Goal: Information Seeking & Learning: Find specific fact

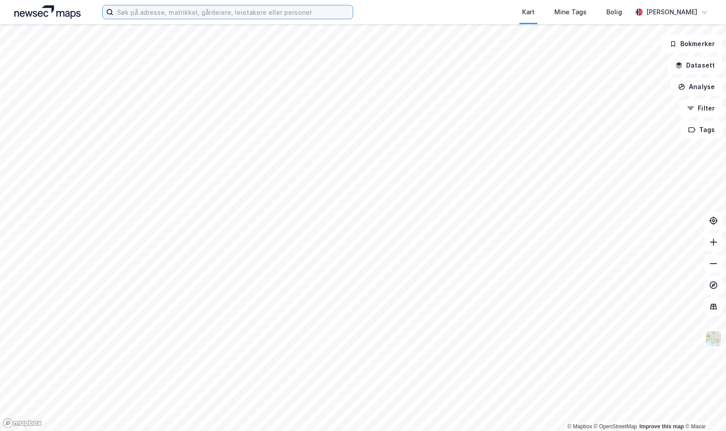
click at [232, 12] on input at bounding box center [232, 11] width 239 height 13
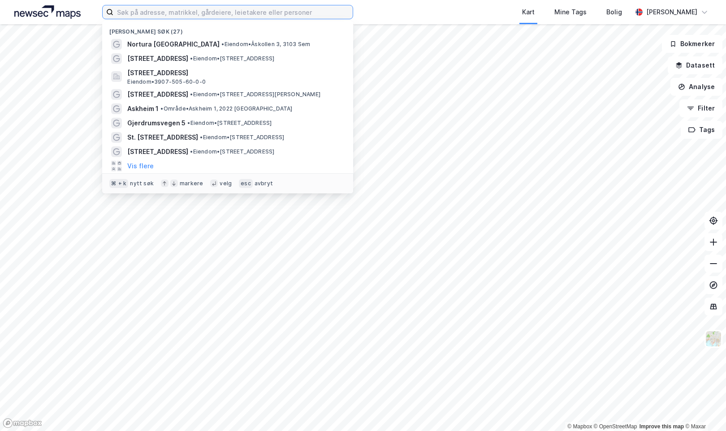
paste input "Hagebyvegen 40,"
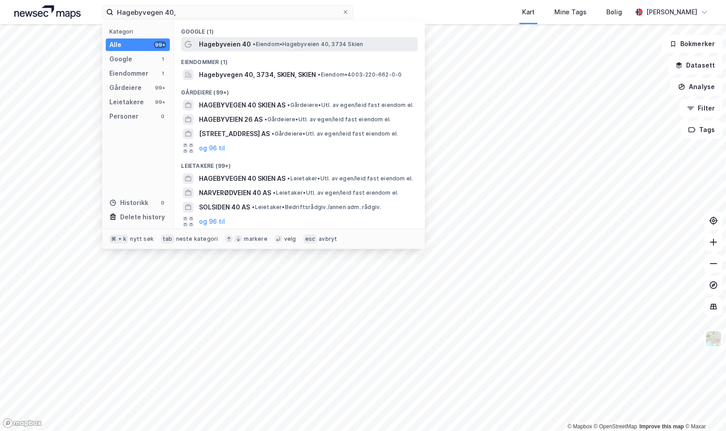
click at [253, 47] on span "•" at bounding box center [254, 44] width 3 height 7
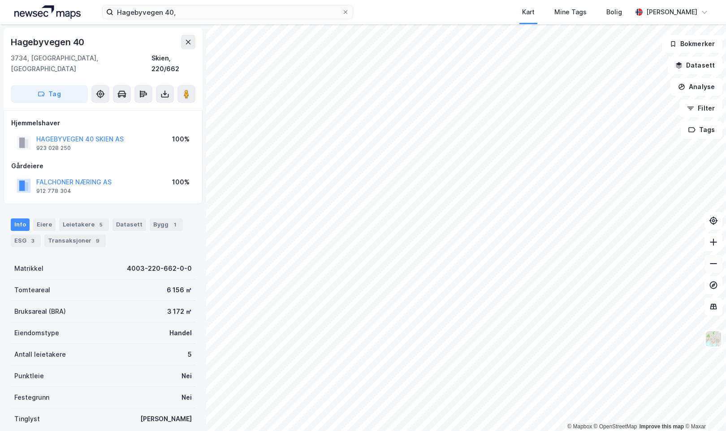
click at [714, 265] on icon at bounding box center [712, 263] width 9 height 9
click at [711, 241] on icon at bounding box center [712, 242] width 9 height 9
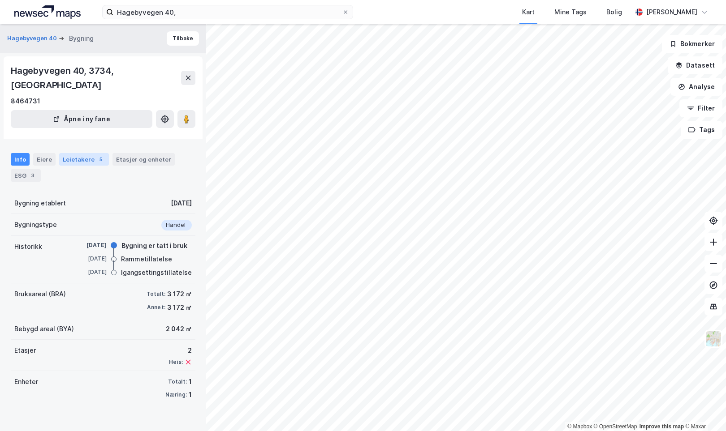
click at [76, 153] on div "Leietakere 5" at bounding box center [84, 159] width 50 height 13
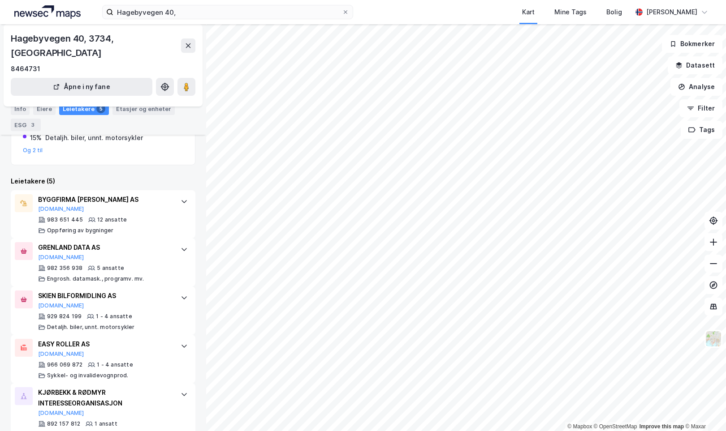
scroll to position [164, 0]
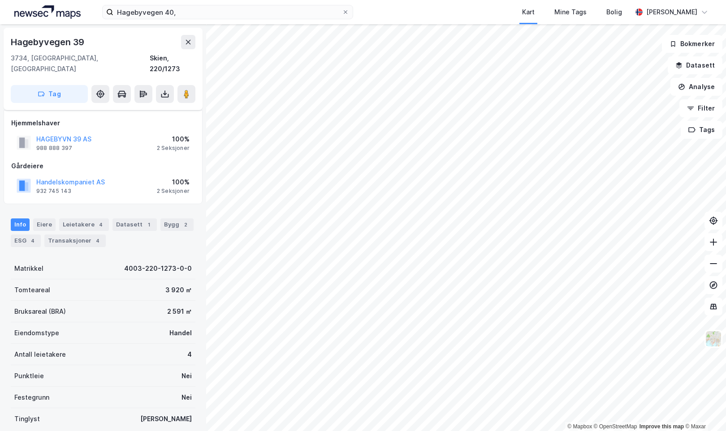
scroll to position [88, 0]
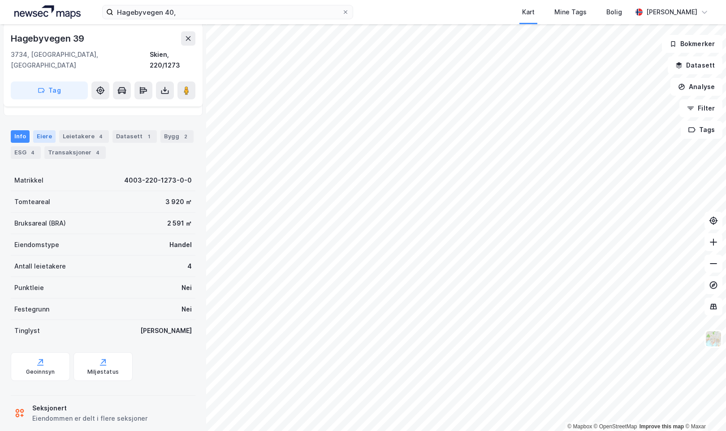
click at [39, 130] on div "Eiere" at bounding box center [44, 136] width 22 height 13
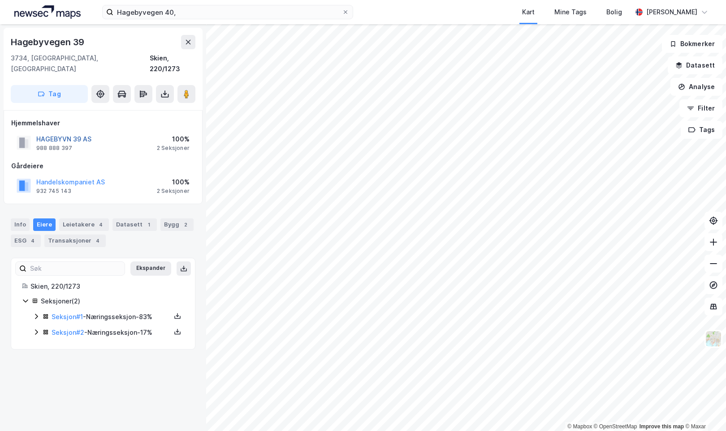
click at [0, 0] on button "HAGEBYVN 39 AS" at bounding box center [0, 0] width 0 height 0
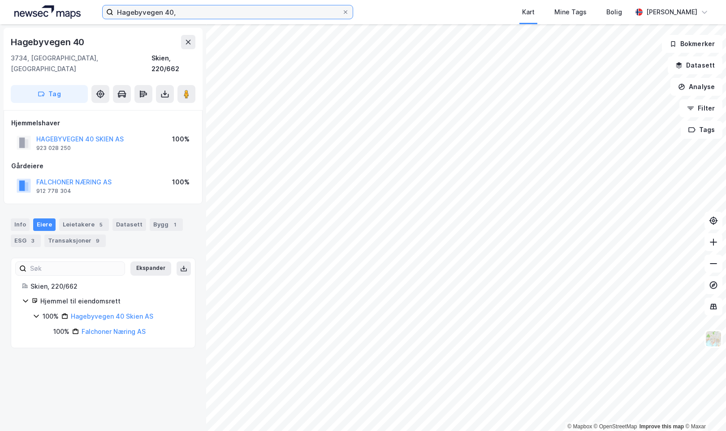
click at [210, 12] on input "Hagebyvegen 40," at bounding box center [227, 11] width 228 height 13
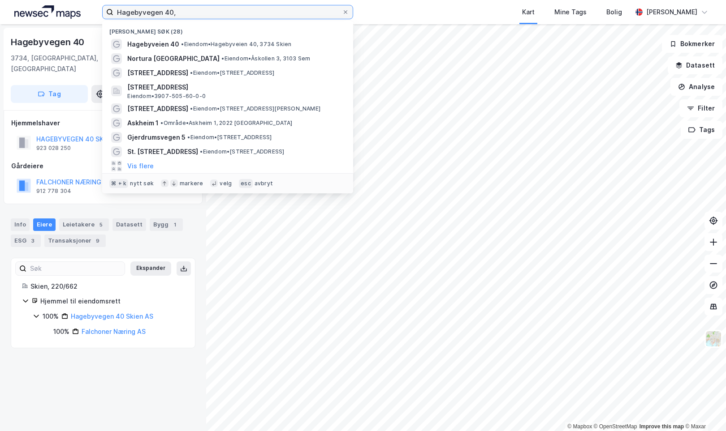
click at [210, 12] on input "Hagebyvegen 40," at bounding box center [227, 11] width 228 height 13
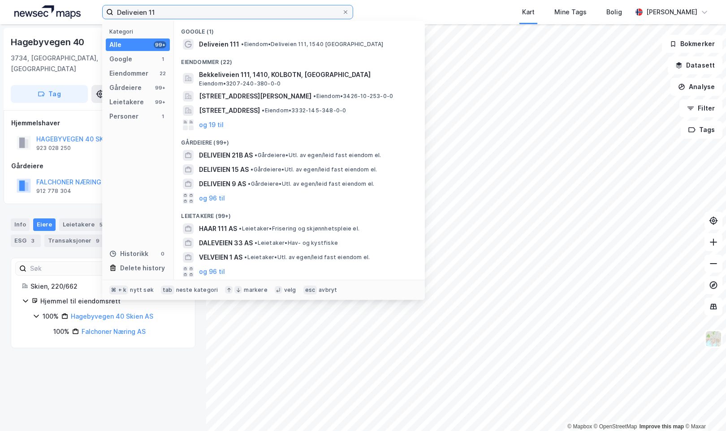
type input "Deliveien 11"
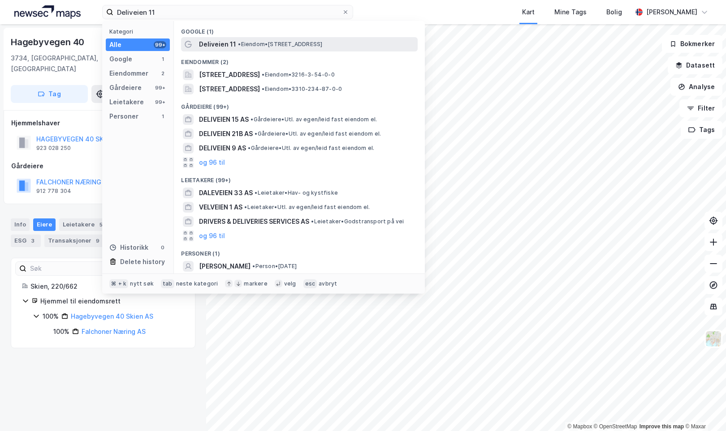
click at [216, 43] on span "Deliveien 11" at bounding box center [217, 44] width 37 height 11
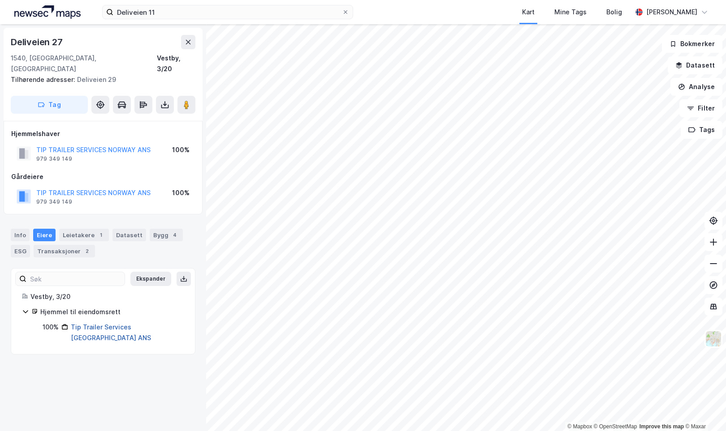
click at [91, 323] on link "Tip Trailer Services Norway ANS" at bounding box center [111, 332] width 80 height 18
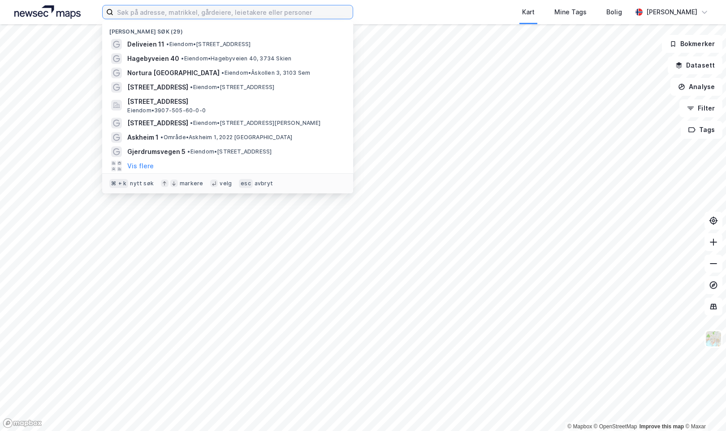
click at [186, 14] on input at bounding box center [232, 11] width 239 height 13
paste input "Coop Prix [PERSON_NAME]"
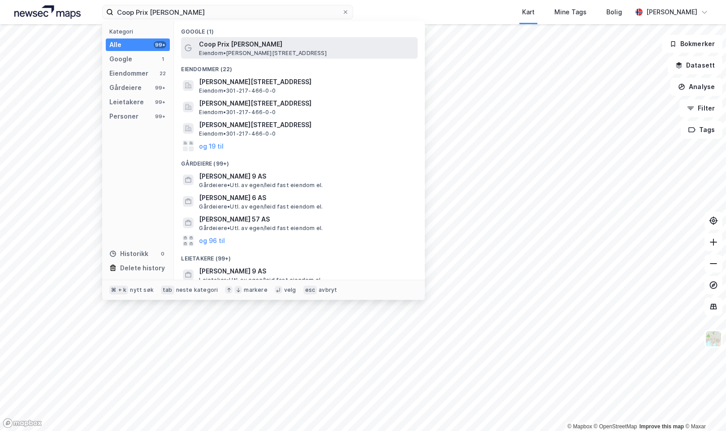
click at [233, 52] on span "Eiendom • [PERSON_NAME][STREET_ADDRESS]" at bounding box center [262, 53] width 127 height 7
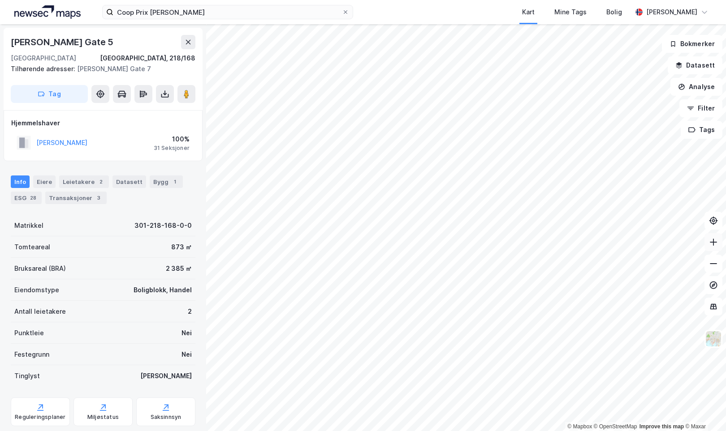
click at [715, 240] on icon at bounding box center [712, 242] width 9 height 9
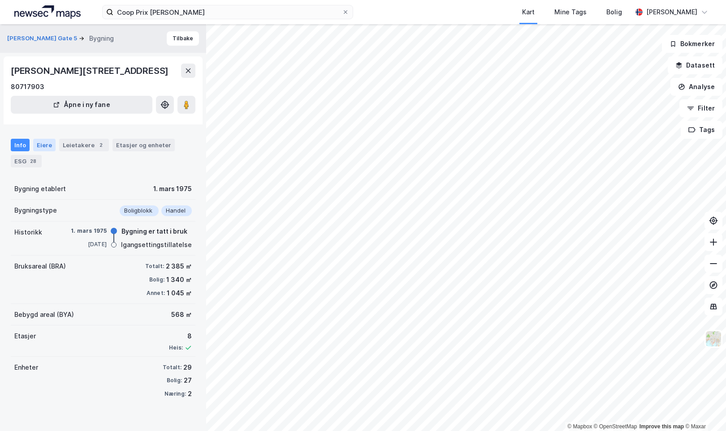
click at [44, 145] on div "Eiere" at bounding box center [44, 145] width 22 height 13
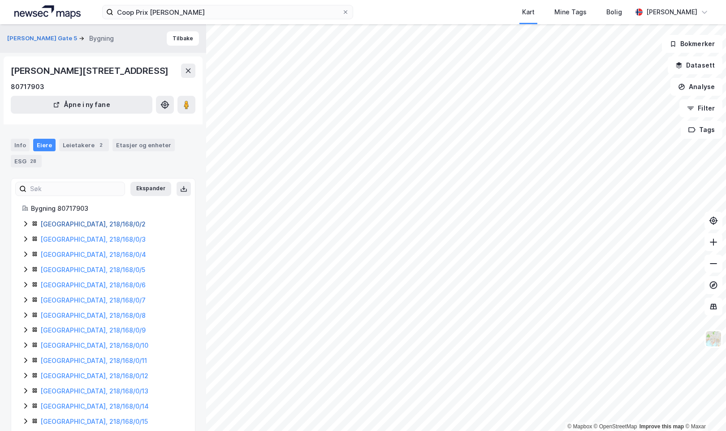
click at [87, 226] on link "[GEOGRAPHIC_DATA], 218/168/0/2" at bounding box center [92, 224] width 105 height 8
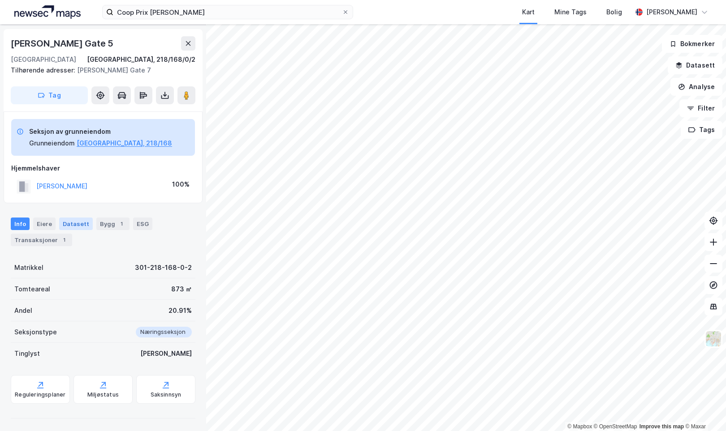
scroll to position [27, 0]
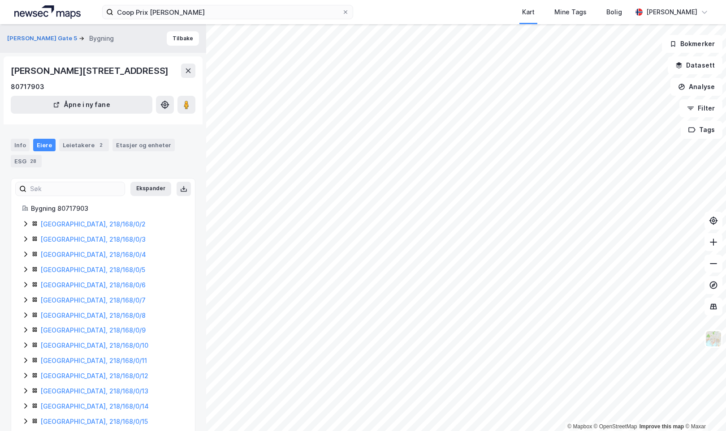
scroll to position [27, 0]
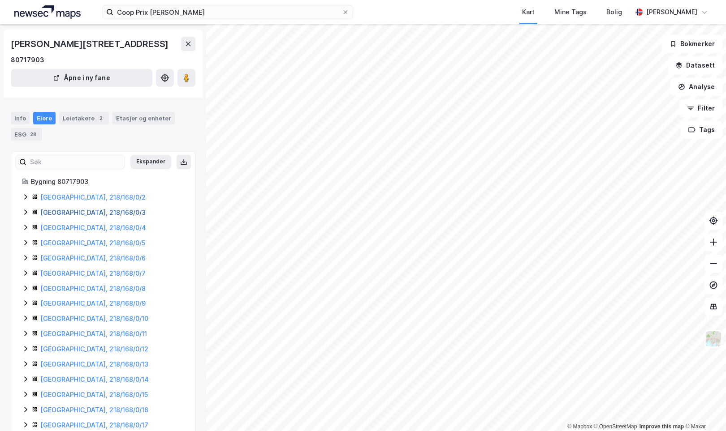
click at [84, 212] on link "[GEOGRAPHIC_DATA], 218/168/0/3" at bounding box center [92, 213] width 105 height 8
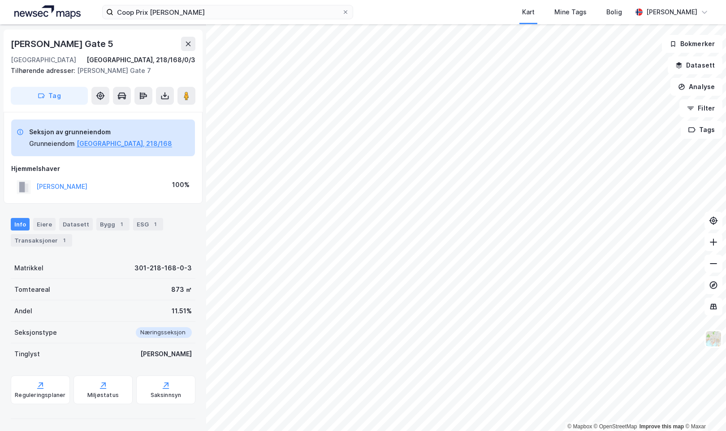
drag, startPoint x: 11, startPoint y: 42, endPoint x: 124, endPoint y: 46, distance: 112.9
click at [124, 46] on div "[PERSON_NAME] Gate 5" at bounding box center [103, 44] width 185 height 14
copy div "[PERSON_NAME] Gate 5"
click at [232, 14] on input "Coop Prix [PERSON_NAME]" at bounding box center [227, 11] width 228 height 13
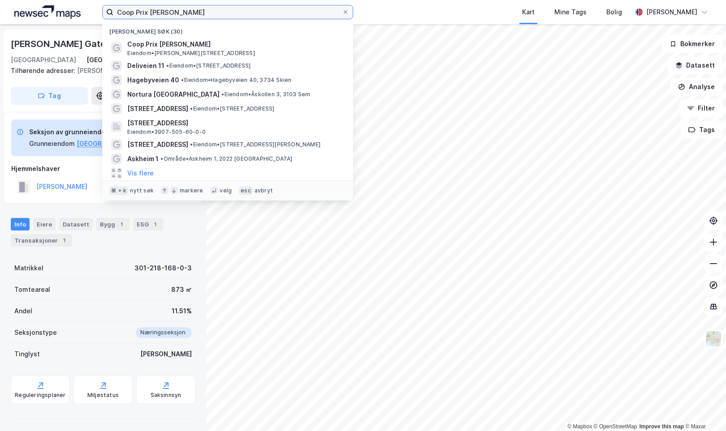
click at [232, 14] on input "Coop Prix [PERSON_NAME]" at bounding box center [227, 11] width 228 height 13
paste input "[PERSON_NAME] Gate 5"
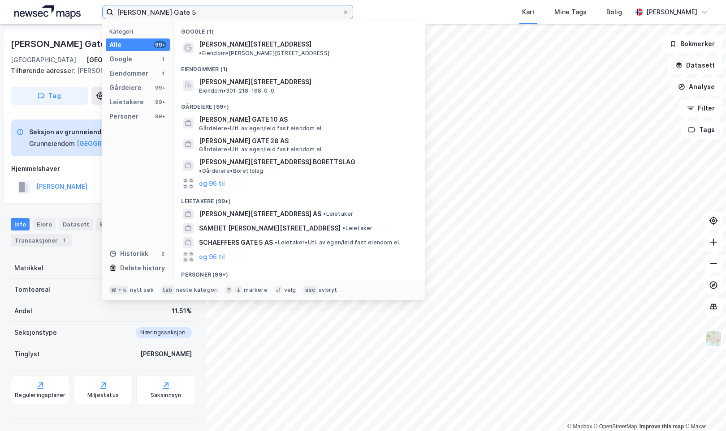
type input "[PERSON_NAME] Gate 5"
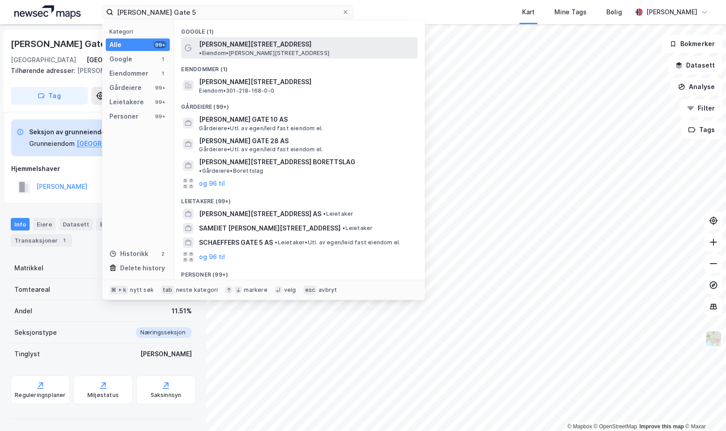
click at [245, 45] on span "[PERSON_NAME][STREET_ADDRESS]" at bounding box center [255, 44] width 112 height 11
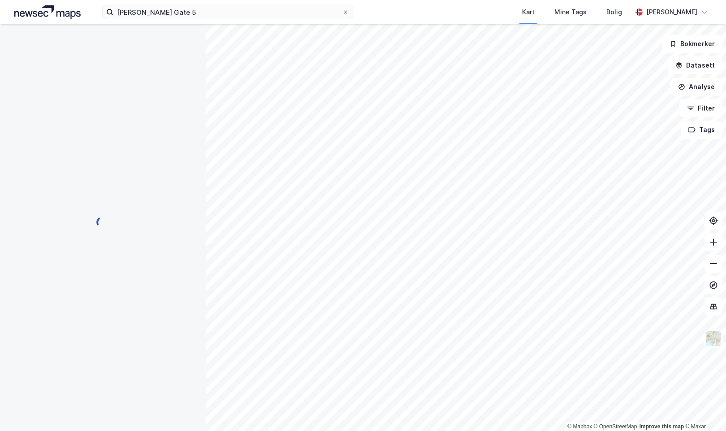
scroll to position [27, 0]
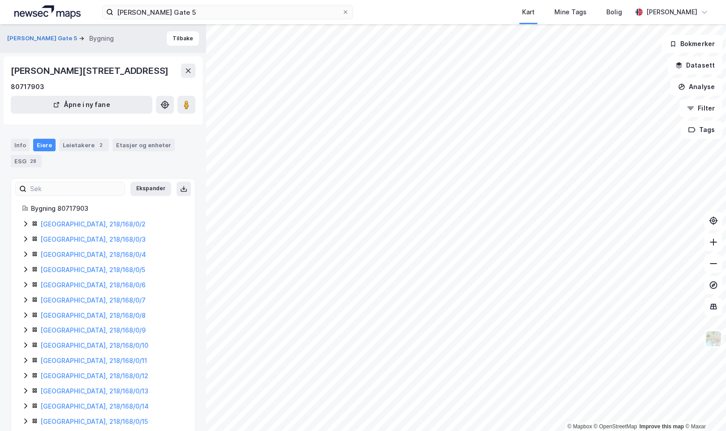
scroll to position [27, 0]
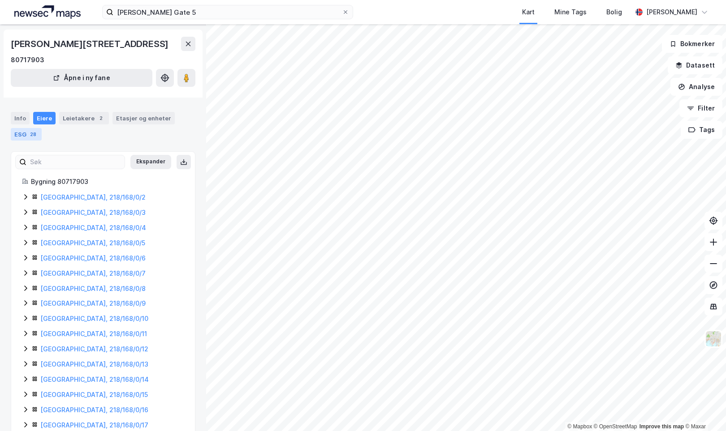
click at [26, 135] on div "ESG 28" at bounding box center [26, 134] width 31 height 13
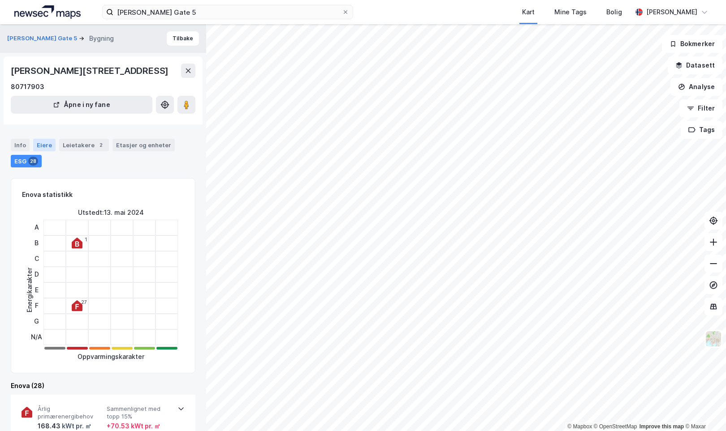
click at [45, 145] on div "Eiere" at bounding box center [44, 145] width 22 height 13
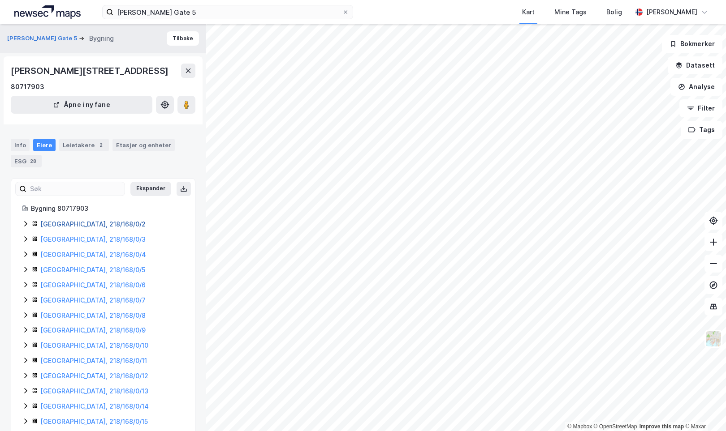
click at [74, 220] on link "[GEOGRAPHIC_DATA], 218/168/0/2" at bounding box center [92, 224] width 105 height 8
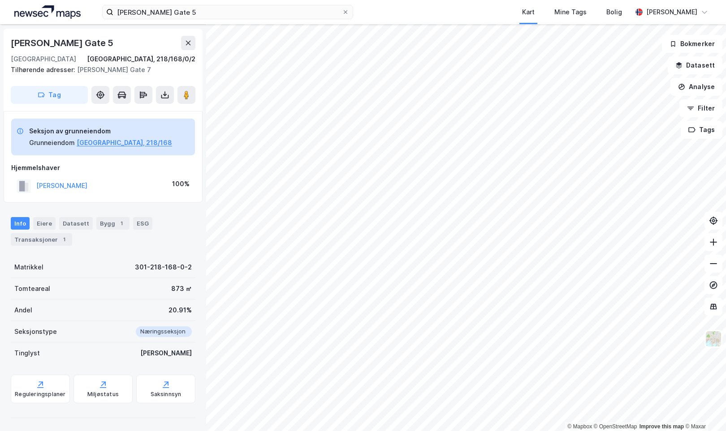
scroll to position [27, 0]
